Goal: Transaction & Acquisition: Purchase product/service

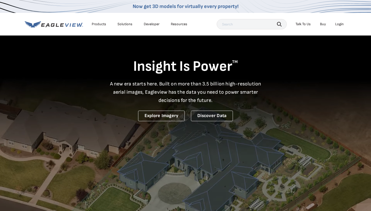
click at [342, 21] on li "Login" at bounding box center [339, 24] width 14 height 8
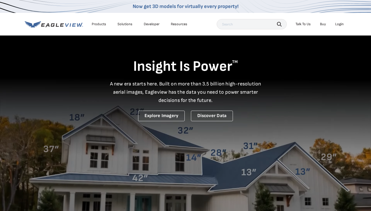
click at [339, 24] on div "Login" at bounding box center [339, 24] width 8 height 5
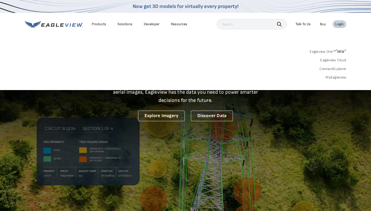
click at [243, 86] on div "Search Products Our Product Areas Imagery 1-Inch GSD Aerial Imagery *" at bounding box center [185, 66] width 371 height 48
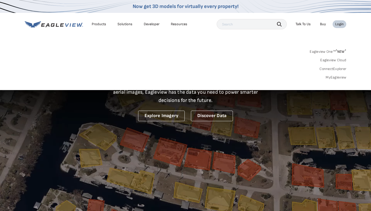
click at [248, 24] on input "text" at bounding box center [251, 24] width 70 height 10
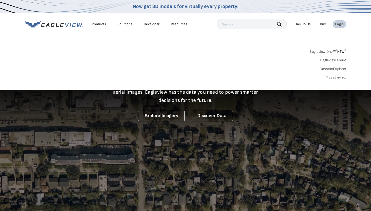
click at [334, 76] on link "MyEagleview" at bounding box center [335, 77] width 21 height 5
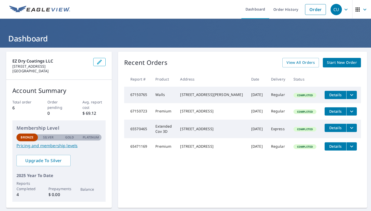
click at [335, 61] on span "Start New Order" at bounding box center [342, 62] width 30 height 6
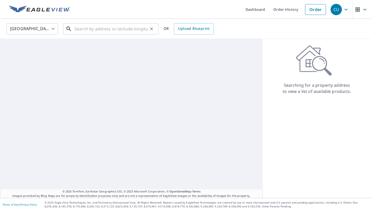
click at [123, 29] on input "text" at bounding box center [110, 29] width 73 height 14
